Goal: Transaction & Acquisition: Purchase product/service

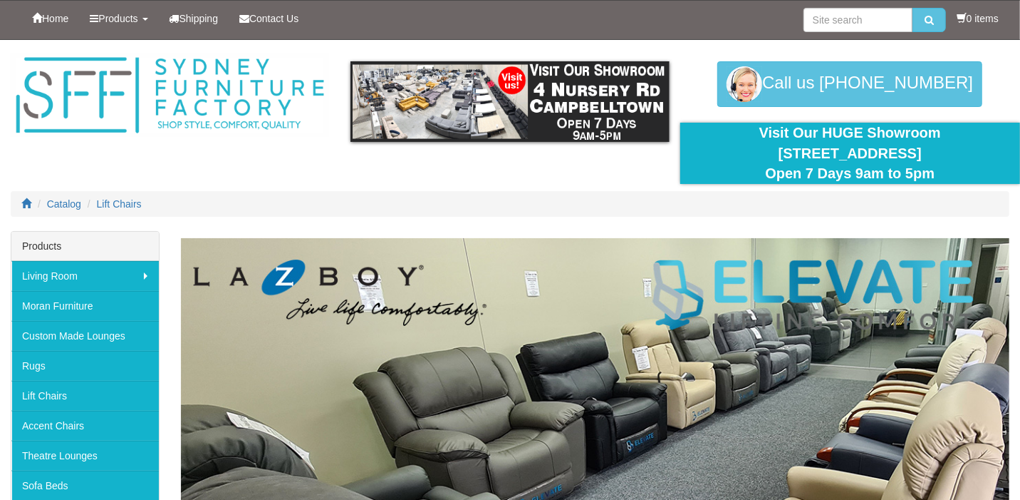
scroll to position [71, 0]
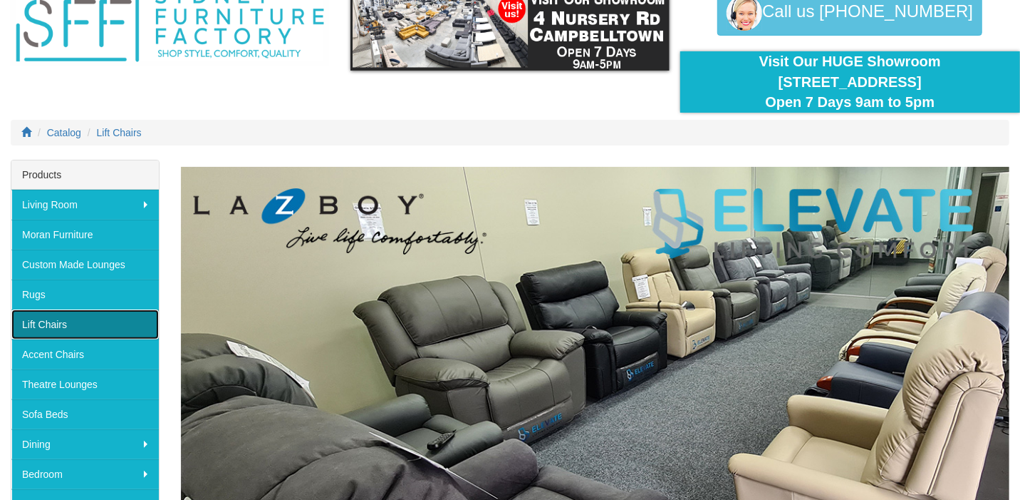
click at [57, 325] on link "Lift Chairs" at bounding box center [85, 324] width 148 height 30
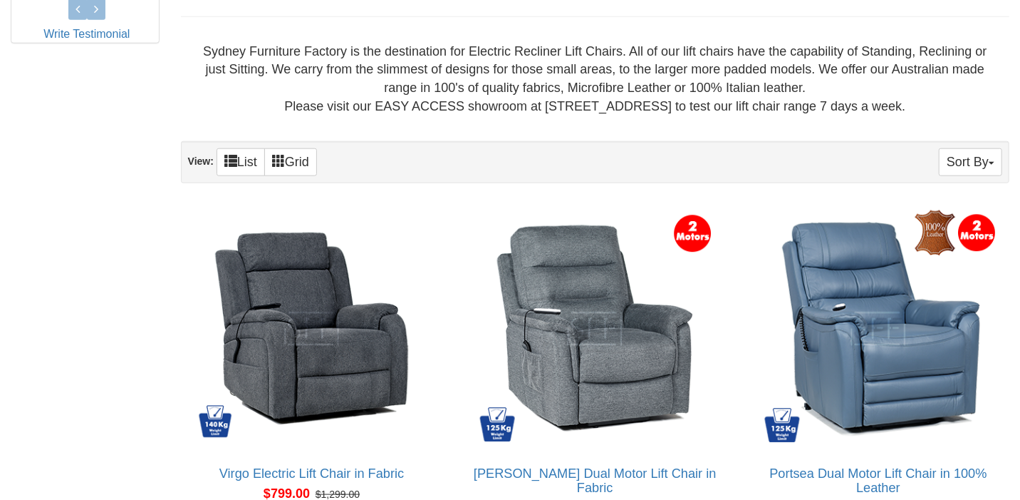
scroll to position [926, 0]
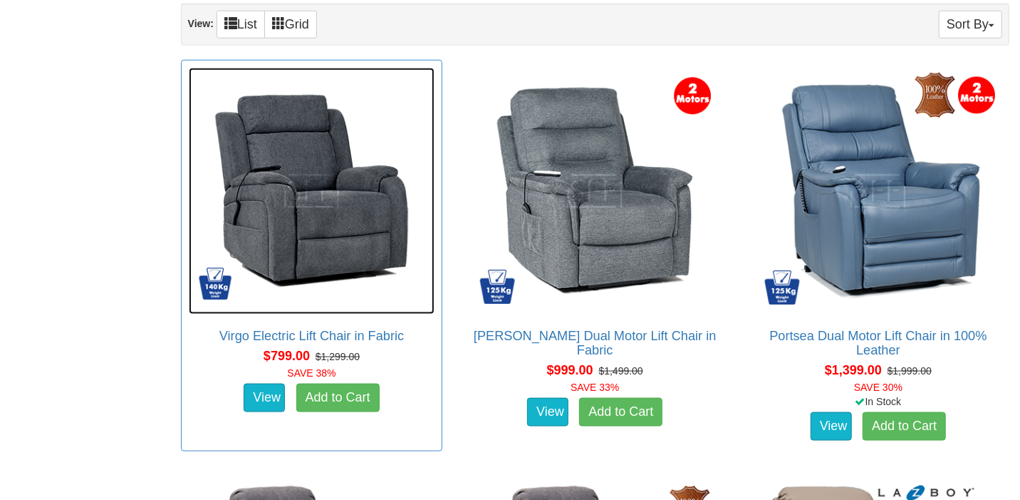
click at [368, 256] on img at bounding box center [312, 191] width 247 height 247
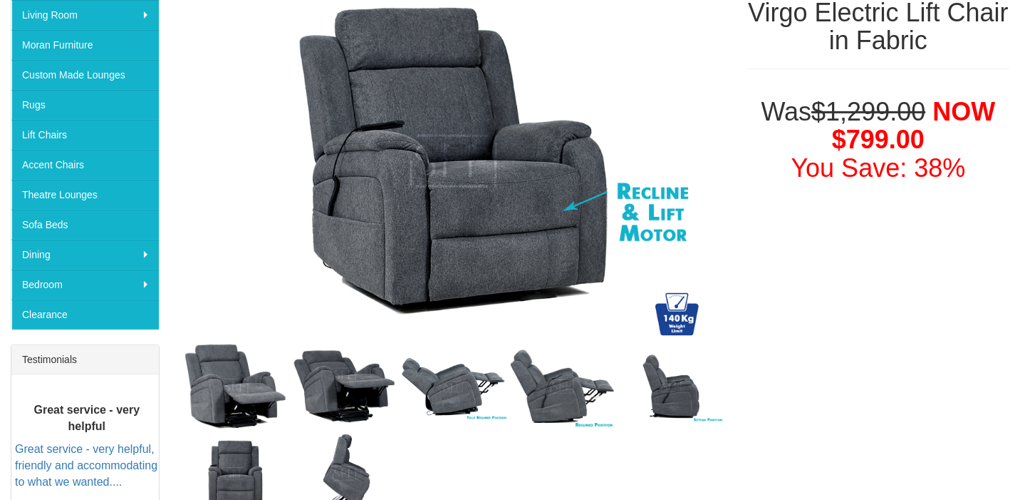
scroll to position [285, 0]
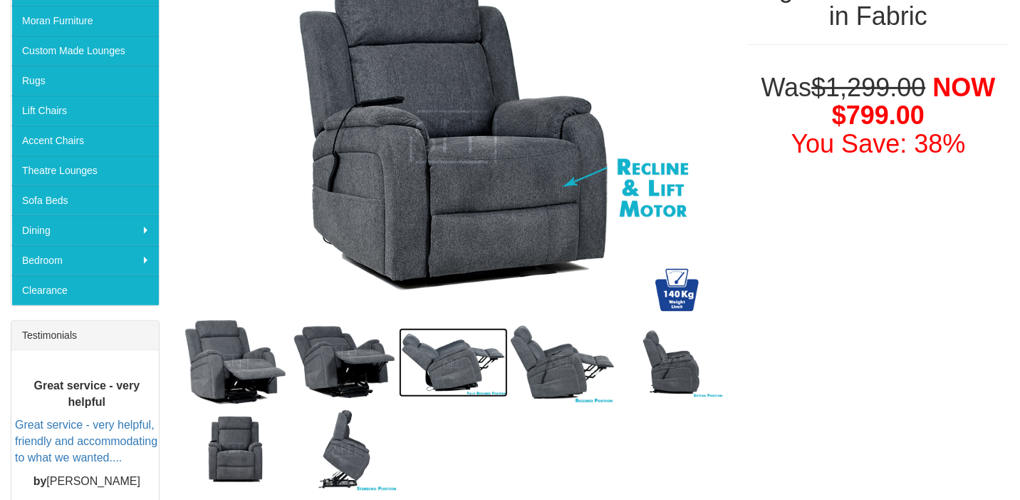
click at [434, 365] on img at bounding box center [453, 362] width 109 height 69
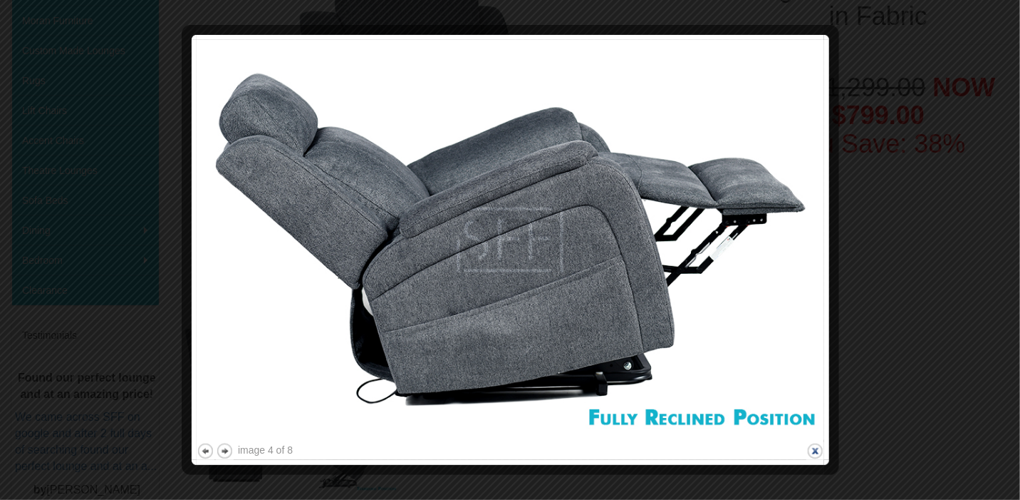
click at [814, 448] on button "close" at bounding box center [816, 451] width 18 height 18
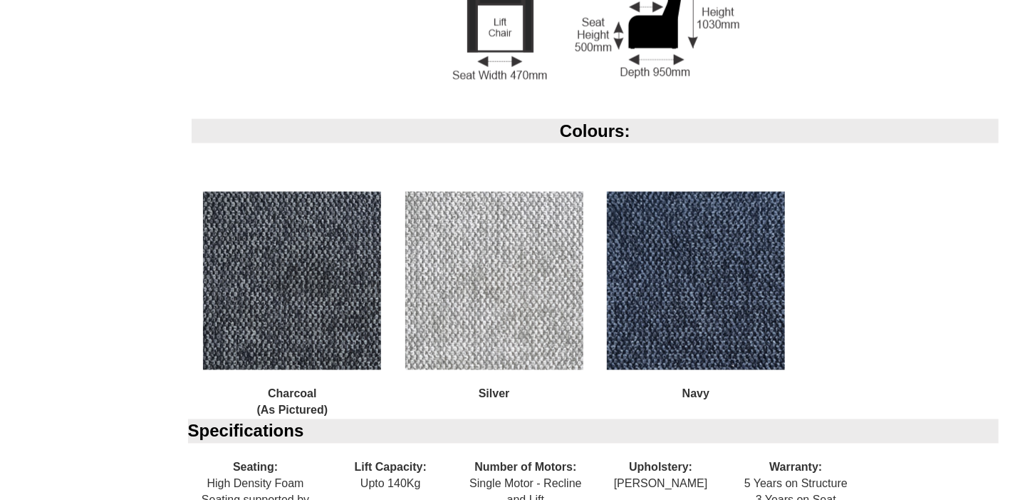
scroll to position [1283, 0]
